Goal: Task Accomplishment & Management: Use online tool/utility

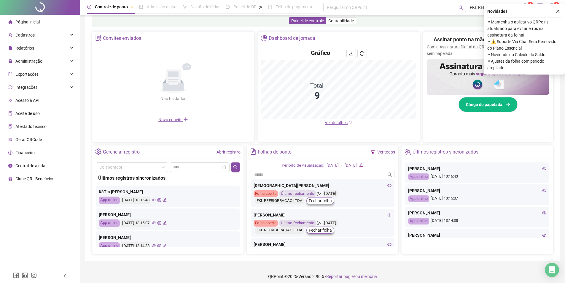
scroll to position [103, 0]
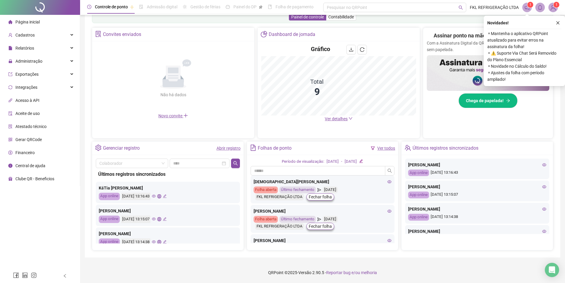
click at [542, 208] on icon "eye" at bounding box center [544, 209] width 4 height 4
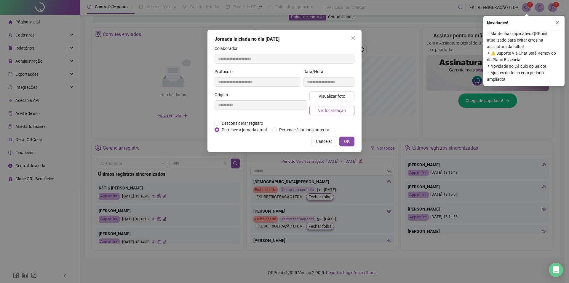
click at [326, 114] on button "Ver localização" at bounding box center [332, 110] width 45 height 9
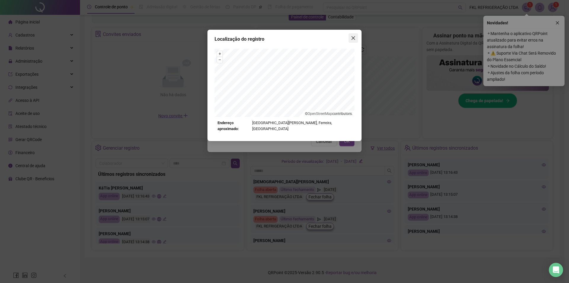
click at [355, 39] on icon "close" at bounding box center [353, 38] width 5 height 5
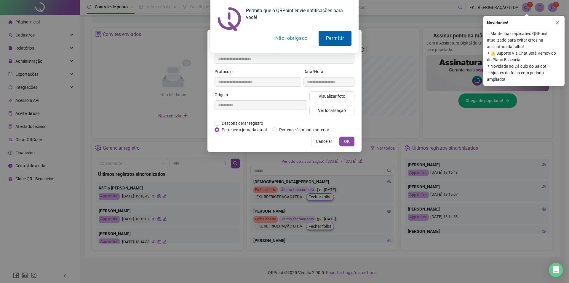
click at [342, 45] on button "Permitir" at bounding box center [335, 38] width 33 height 15
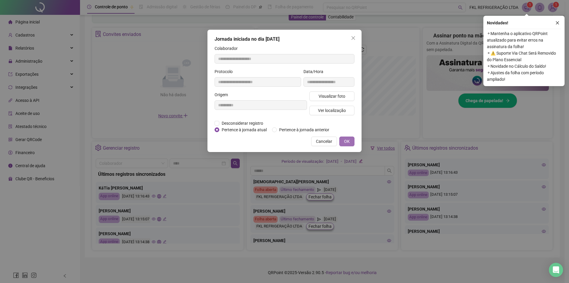
click at [342, 143] on button "OK" at bounding box center [347, 140] width 15 height 9
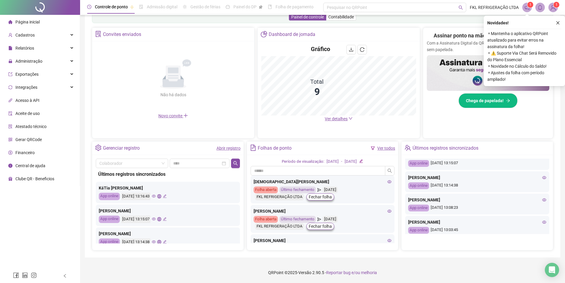
scroll to position [0, 0]
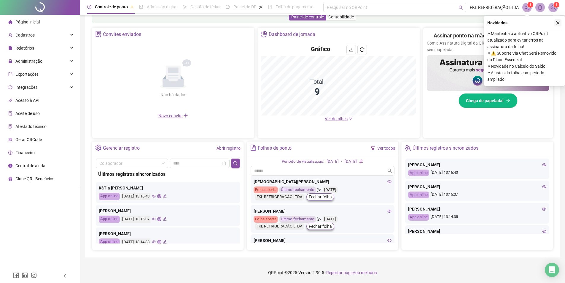
click at [557, 23] on icon "close" at bounding box center [558, 23] width 4 height 4
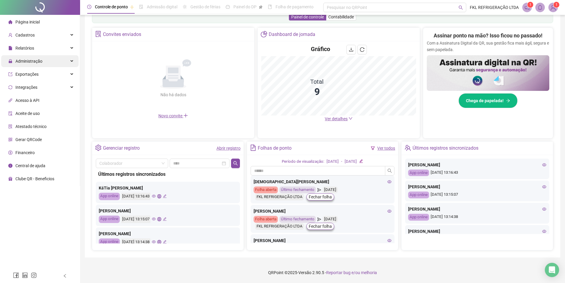
click at [30, 61] on span "Administração" at bounding box center [28, 61] width 27 height 5
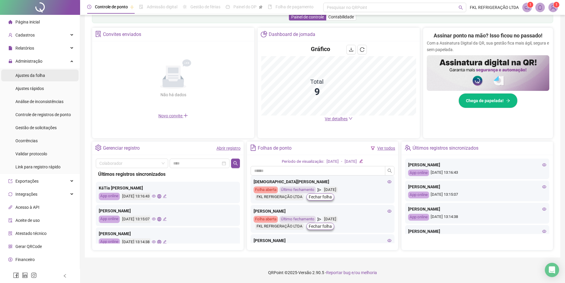
click at [26, 76] on span "Ajustes da folha" at bounding box center [30, 75] width 30 height 5
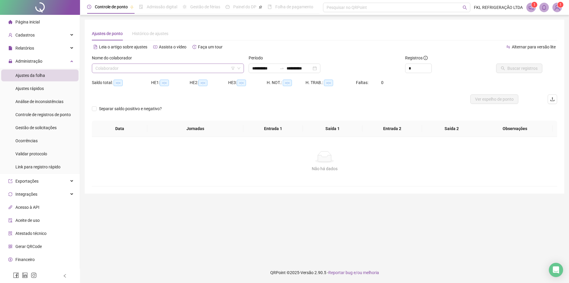
click at [133, 71] on input "search" at bounding box center [165, 68] width 140 height 9
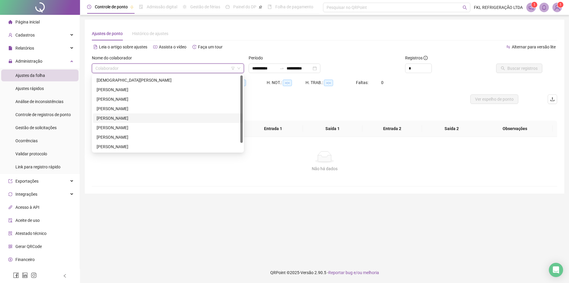
click at [130, 121] on div "[PERSON_NAME]" at bounding box center [168, 117] width 150 height 9
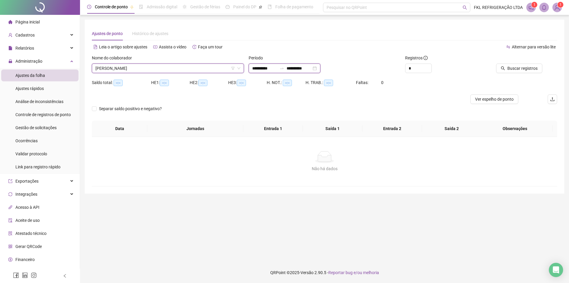
click at [312, 70] on input "**********" at bounding box center [299, 68] width 25 height 7
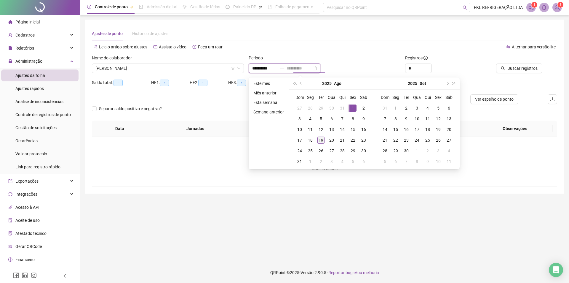
type input "**********"
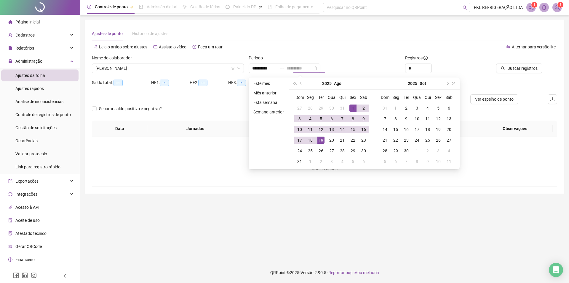
click at [321, 144] on td "19" at bounding box center [321, 140] width 11 height 11
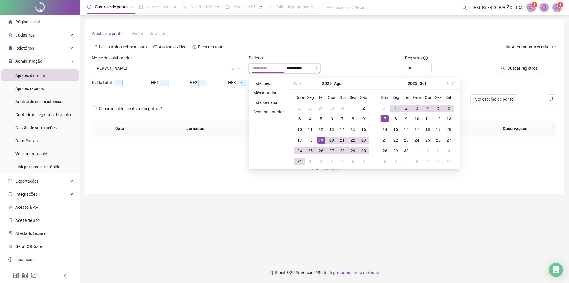
type input "**********"
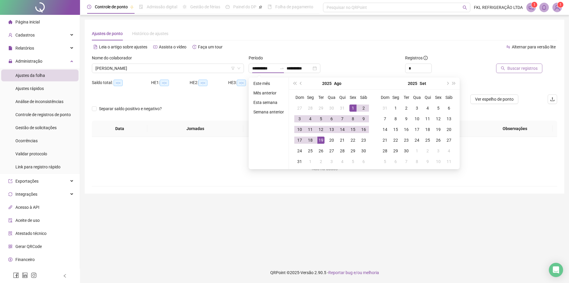
click at [519, 69] on span "Buscar registros" at bounding box center [523, 68] width 30 height 7
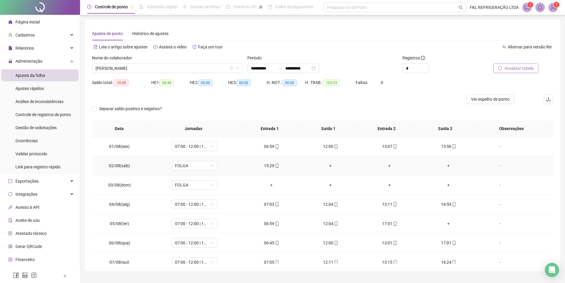
click at [277, 165] on div "15:29" at bounding box center [272, 165] width 50 height 7
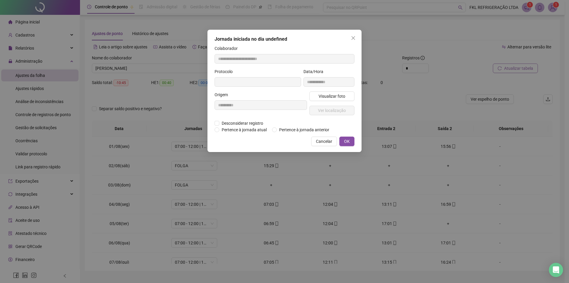
type input "**********"
click at [320, 110] on span "Ver localização" at bounding box center [332, 111] width 28 height 7
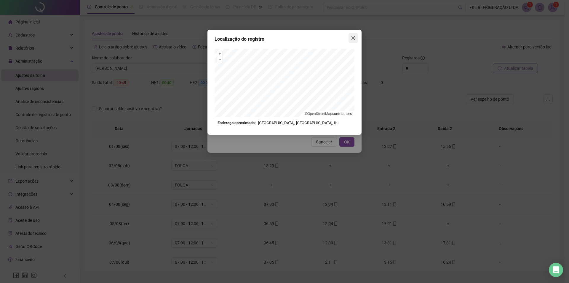
click at [352, 33] on button "Close" at bounding box center [353, 37] width 9 height 9
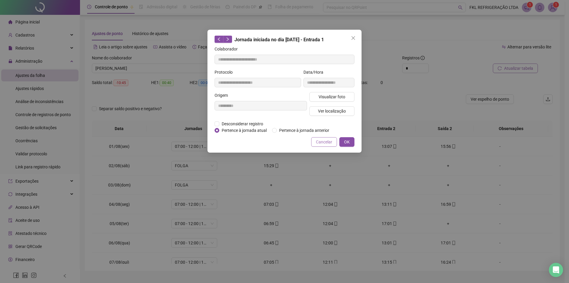
click at [318, 146] on button "Cancelar" at bounding box center [324, 141] width 26 height 9
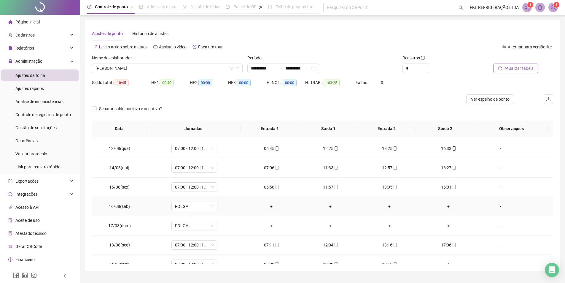
scroll to position [240, 0]
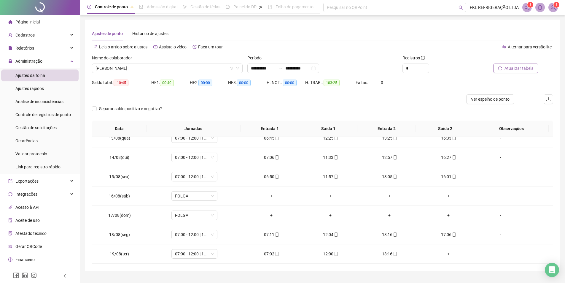
click at [42, 22] on li "Página inicial" at bounding box center [39, 22] width 77 height 12
